Goal: Task Accomplishment & Management: Manage account settings

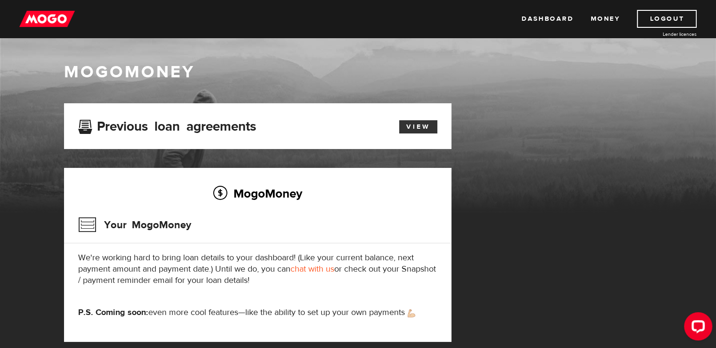
click at [422, 124] on link "View" at bounding box center [418, 126] width 38 height 13
click at [425, 127] on link "View" at bounding box center [418, 126] width 38 height 13
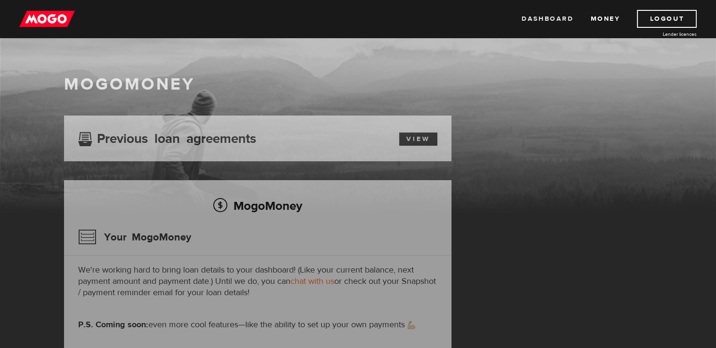
click at [556, 18] on link "Dashboard" at bounding box center [548, 19] width 52 height 18
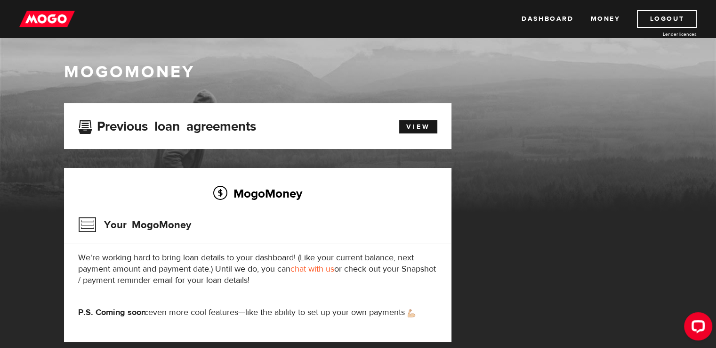
click at [685, 8] on div "Dashboard Money Logout Lender licences Dashboard Money Logout Lender licences" at bounding box center [358, 19] width 716 height 38
click at [682, 17] on link "Logout" at bounding box center [667, 19] width 60 height 18
